Goal: Transaction & Acquisition: Download file/media

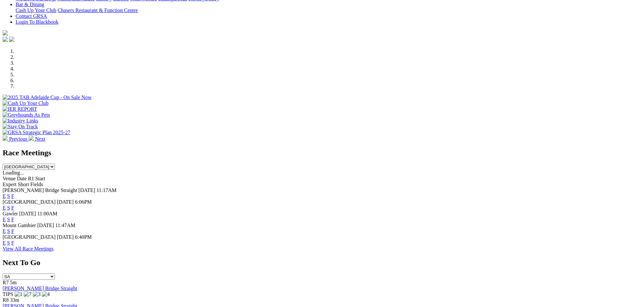
scroll to position [162, 0]
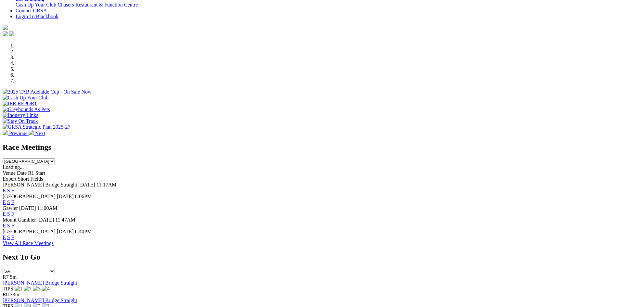
click at [55, 158] on select "South Australia New South Wales Northern Territory Queensland Tasmania Victoria…" at bounding box center [29, 161] width 52 height 6
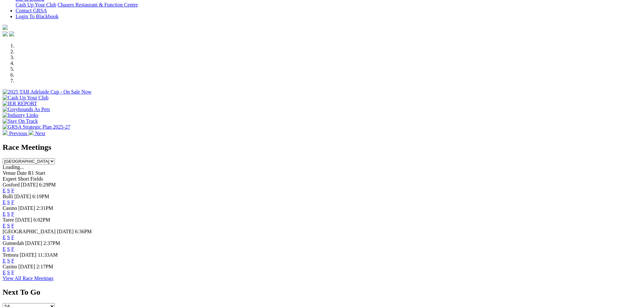
click at [55, 158] on select "South Australia New South Wales Northern Territory Queensland Tasmania Victoria…" at bounding box center [29, 161] width 52 height 6
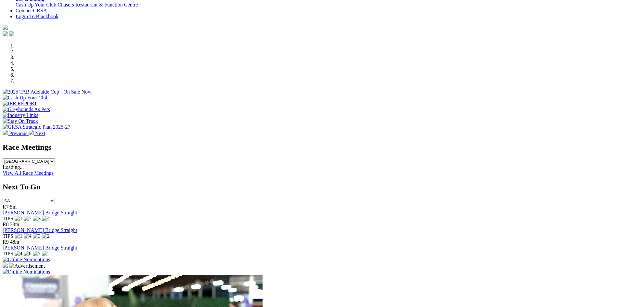
click at [55, 158] on select "South Australia New South Wales Northern Territory Queensland Tasmania Victoria…" at bounding box center [29, 161] width 52 height 6
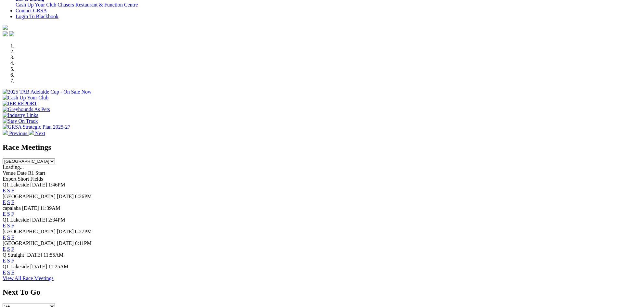
click at [55, 158] on select "South Australia New South Wales Northern Territory Queensland Tasmania Victoria…" at bounding box center [29, 161] width 52 height 6
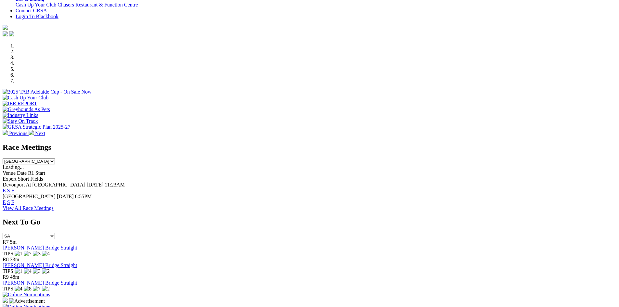
click at [55, 158] on select "South Australia New South Wales Northern Territory Queensland Tasmania Victoria…" at bounding box center [29, 161] width 52 height 6
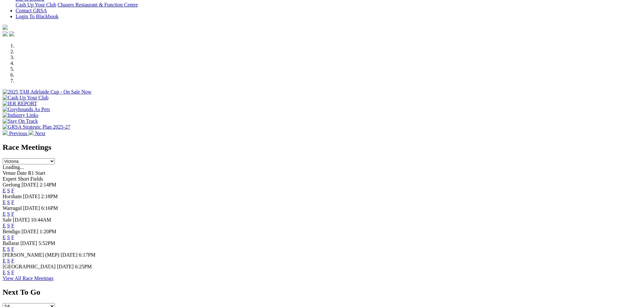
click at [55, 158] on select "South Australia New South Wales Northern Territory Queensland Tasmania Victoria…" at bounding box center [29, 161] width 52 height 6
select select "WA"
click at [55, 158] on select "South Australia New South Wales Northern Territory Queensland Tasmania Victoria…" at bounding box center [29, 161] width 52 height 6
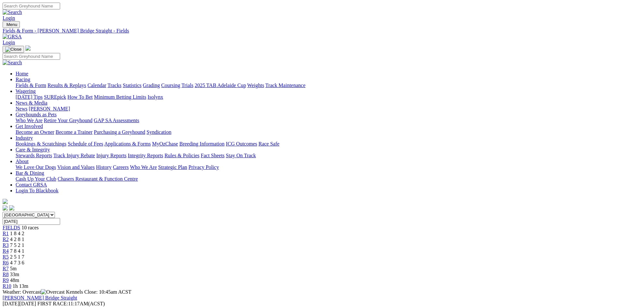
click at [352, 87] on link "CSV (Excel)" at bounding box center [338, 85] width 27 height 6
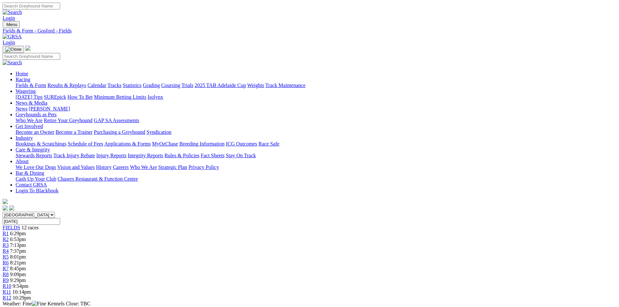
drag, startPoint x: 434, startPoint y: 148, endPoint x: 434, endPoint y: 170, distance: 21.4
click at [352, 87] on link "CSV (Excel)" at bounding box center [338, 85] width 27 height 6
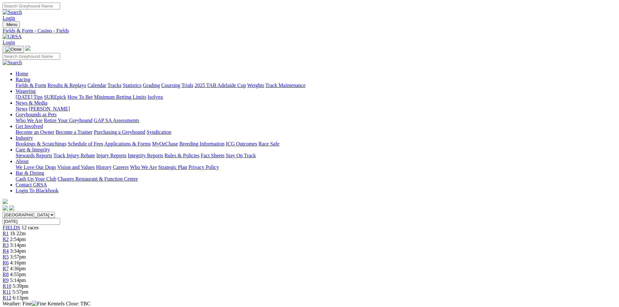
drag, startPoint x: 433, startPoint y: 173, endPoint x: 396, endPoint y: 138, distance: 51.0
click at [352, 87] on link "CSV (Excel)" at bounding box center [338, 85] width 27 height 6
drag, startPoint x: 436, startPoint y: 173, endPoint x: 427, endPoint y: 164, distance: 12.4
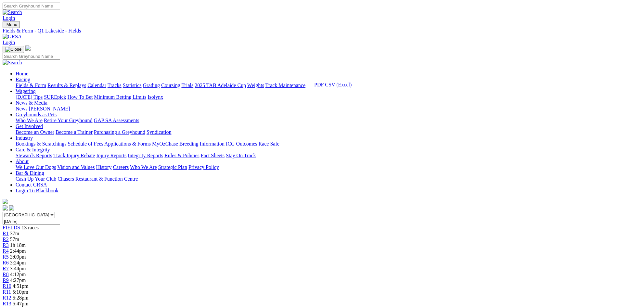
click at [352, 87] on link "CSV (Excel)" at bounding box center [338, 85] width 27 height 6
drag, startPoint x: 431, startPoint y: 173, endPoint x: 428, endPoint y: 170, distance: 4.6
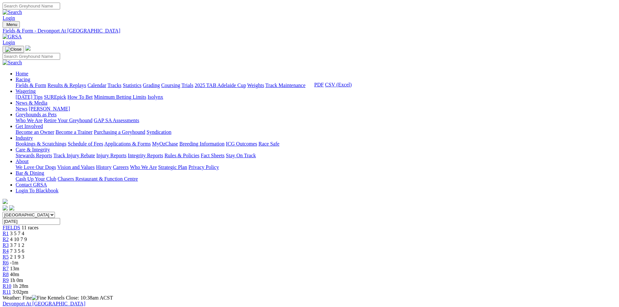
click at [352, 87] on link "CSV (Excel)" at bounding box center [338, 85] width 27 height 6
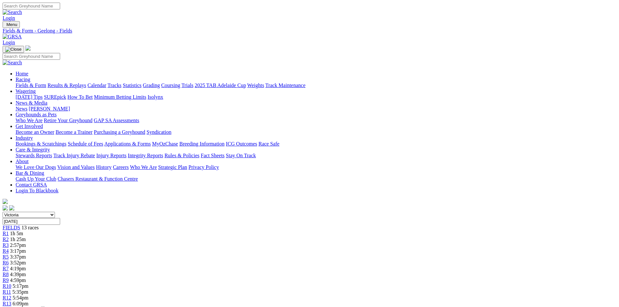
click at [352, 87] on link "CSV (Excel)" at bounding box center [338, 85] width 27 height 6
drag, startPoint x: 429, startPoint y: 144, endPoint x: 429, endPoint y: 159, distance: 14.9
click at [352, 87] on link "CSV (Excel)" at bounding box center [338, 85] width 27 height 6
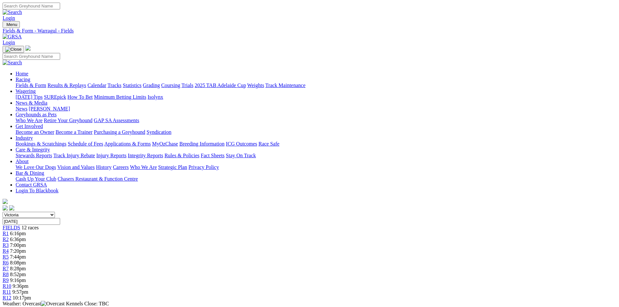
drag, startPoint x: 432, startPoint y: 171, endPoint x: 454, endPoint y: 144, distance: 35.6
click at [352, 87] on link "CSV (Excel)" at bounding box center [338, 85] width 27 height 6
drag, startPoint x: 434, startPoint y: 142, endPoint x: 433, endPoint y: 160, distance: 18.3
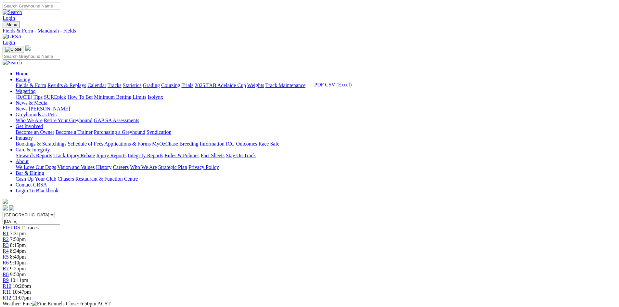
drag, startPoint x: 432, startPoint y: 169, endPoint x: 426, endPoint y: 170, distance: 5.6
click at [352, 87] on link "CSV (Excel)" at bounding box center [338, 85] width 27 height 6
